Goal: Transaction & Acquisition: Purchase product/service

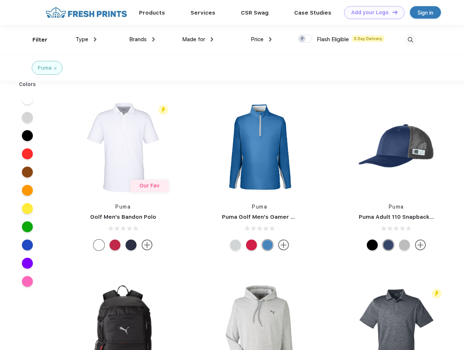
click at [371, 12] on link "Add your Logo Design Tool" at bounding box center [374, 12] width 60 height 13
click at [0, 0] on div "Design Tool" at bounding box center [0, 0] width 0 height 0
click at [391, 12] on link "Add your Logo Design Tool" at bounding box center [374, 12] width 60 height 13
click at [35, 40] on div "Filter" at bounding box center [39, 40] width 15 height 8
click at [86, 39] on span "Type" at bounding box center [81, 39] width 13 height 7
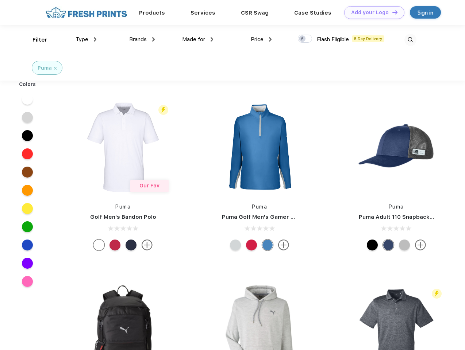
click at [142, 39] on span "Brands" at bounding box center [138, 39] width 18 height 7
click at [198, 39] on span "Made for" at bounding box center [193, 39] width 23 height 7
click at [261, 39] on span "Price" at bounding box center [257, 39] width 13 height 7
click at [305, 39] on div at bounding box center [305, 39] width 14 height 8
click at [302, 39] on input "checkbox" at bounding box center [300, 36] width 5 height 5
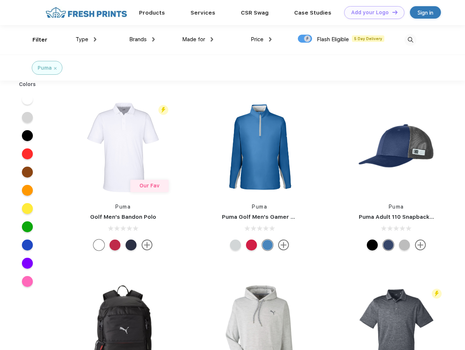
click at [410, 40] on img at bounding box center [410, 40] width 12 height 12
